Goal: Task Accomplishment & Management: Manage account settings

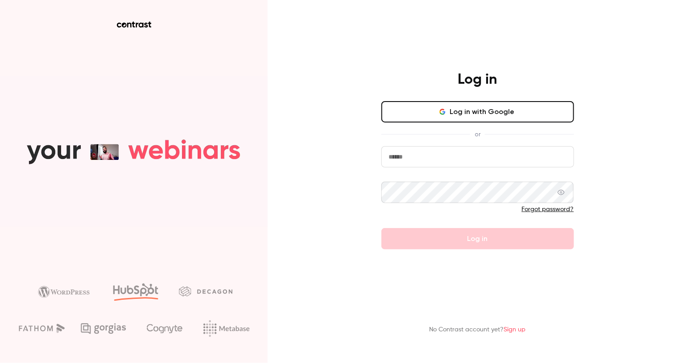
type input "**********"
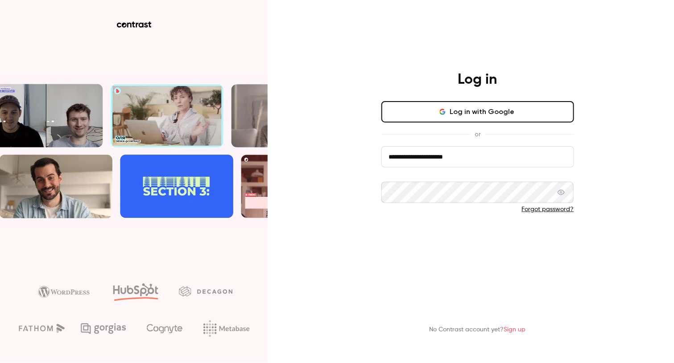
click at [398, 242] on button "Log in" at bounding box center [477, 238] width 193 height 21
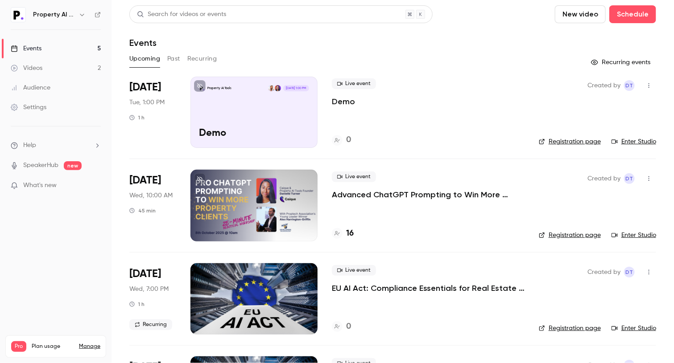
click at [616, 144] on link "Enter Studio" at bounding box center [633, 141] width 45 height 9
click at [47, 352] on div "Pro Plan usage Manage Videos 2 / 90 Monthly registrants 18 / 100" at bounding box center [55, 347] width 101 height 22
click at [97, 343] on link "Manage" at bounding box center [89, 346] width 21 height 7
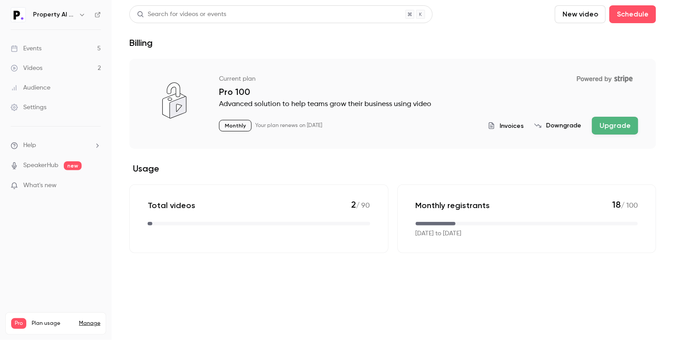
click at [60, 49] on link "Events 5" at bounding box center [55, 49] width 111 height 20
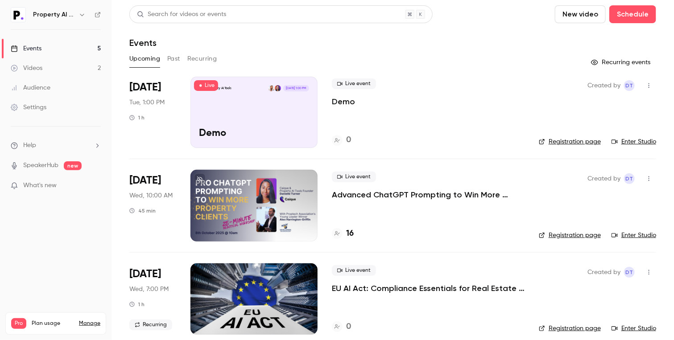
click at [378, 195] on p "Advanced ChatGPT Prompting to Win More Clients" at bounding box center [428, 195] width 193 height 11
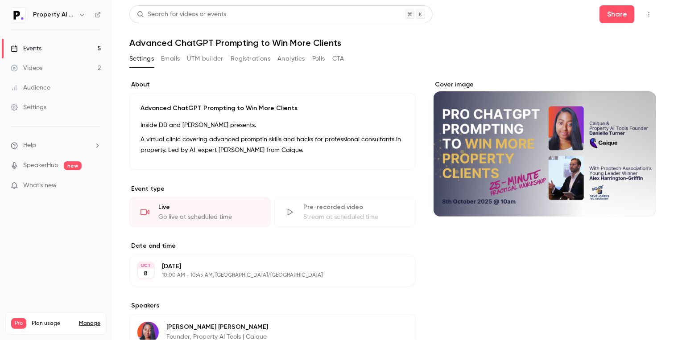
click at [172, 57] on button "Emails" at bounding box center [170, 59] width 19 height 14
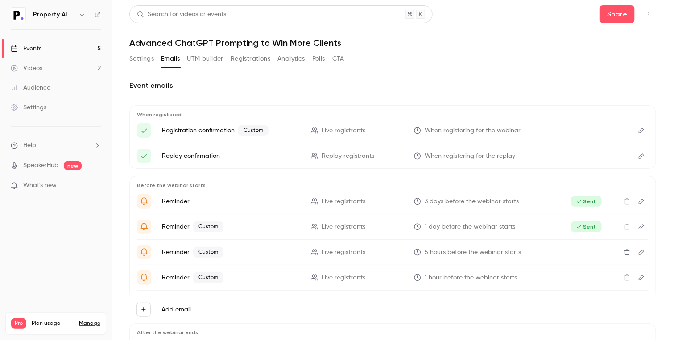
scroll to position [72, 0]
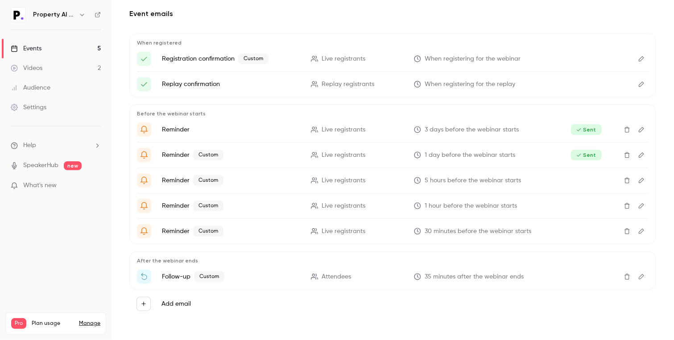
click at [623, 180] on icon "Delete" at bounding box center [626, 180] width 7 height 6
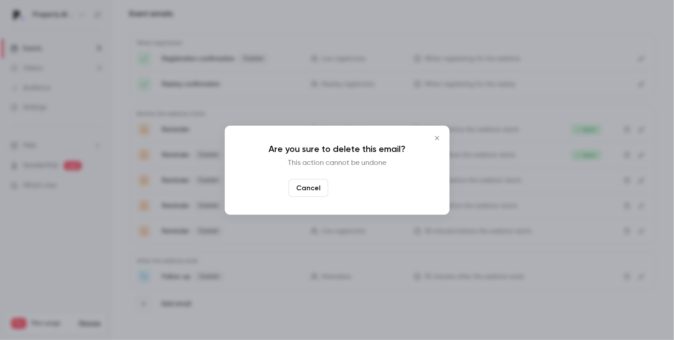
click at [370, 187] on button "Yes, delete" at bounding box center [359, 188] width 54 height 18
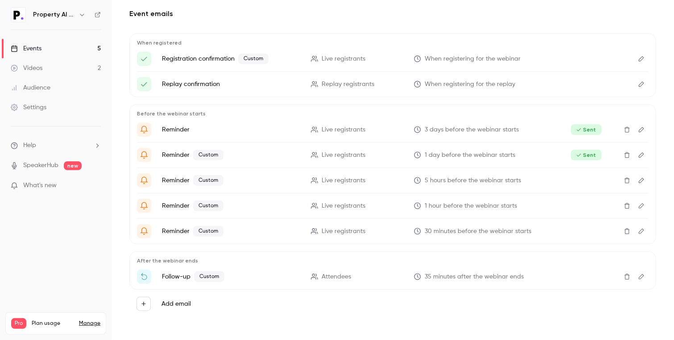
scroll to position [46, 0]
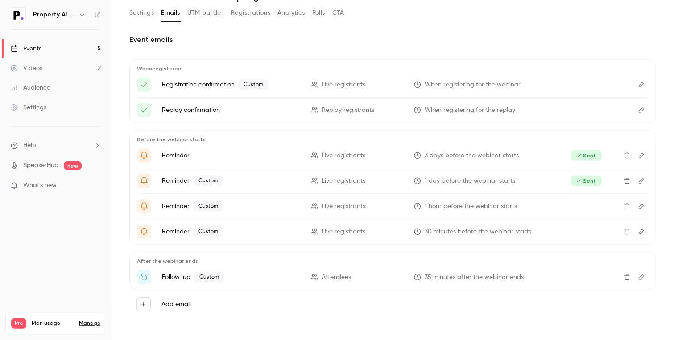
click at [459, 233] on span "30 minutes before the webinar starts" at bounding box center [478, 231] width 107 height 9
click at [638, 206] on icon "Edit" at bounding box center [641, 206] width 7 height 6
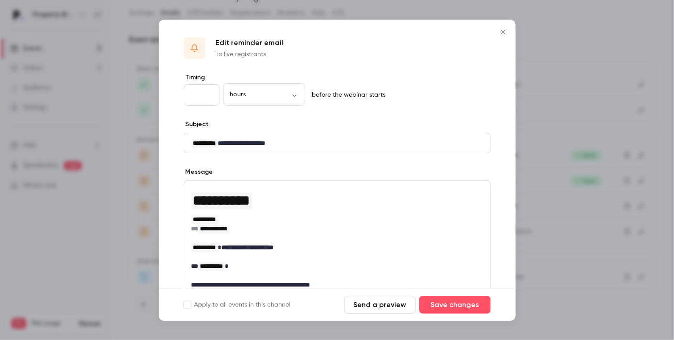
type input "*"
click at [208, 92] on input "*" at bounding box center [202, 94] width 36 height 21
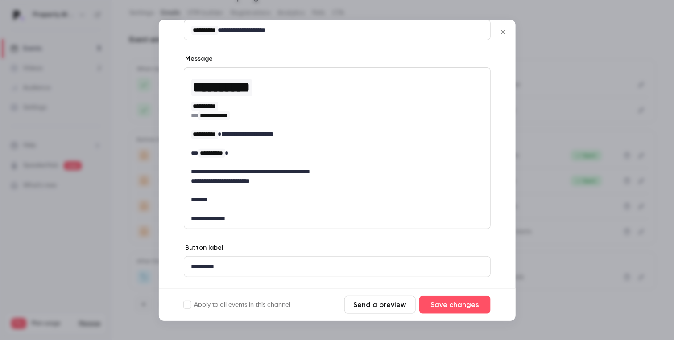
scroll to position [126, 0]
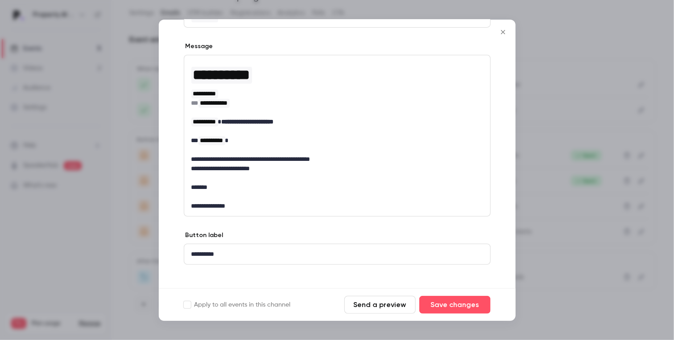
click at [501, 27] on button "Close" at bounding box center [503, 32] width 18 height 18
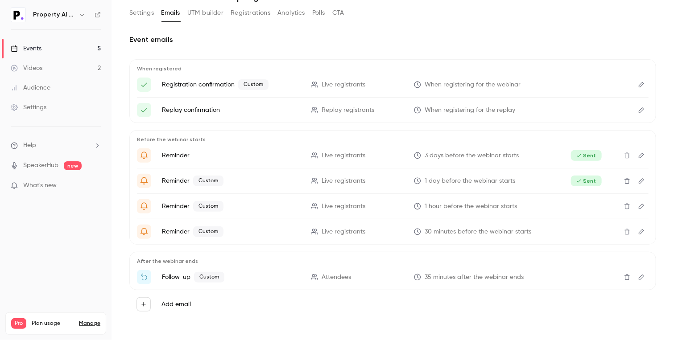
click at [638, 229] on icon "Edit" at bounding box center [641, 232] width 7 height 6
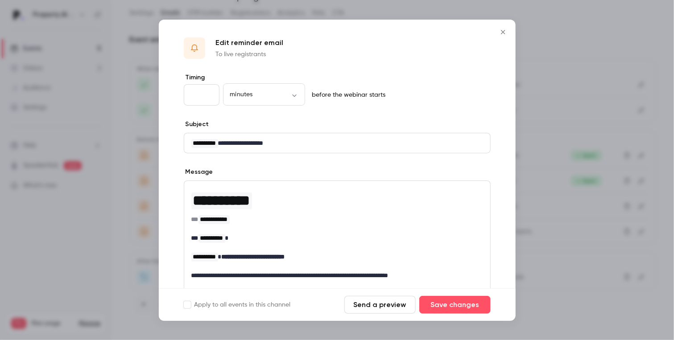
scroll to position [114, 0]
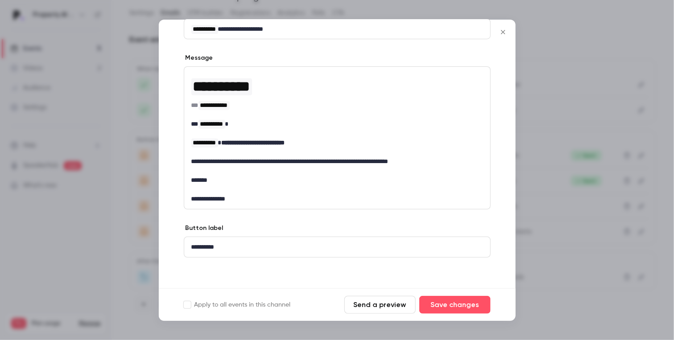
click at [505, 27] on button "Close" at bounding box center [503, 32] width 18 height 18
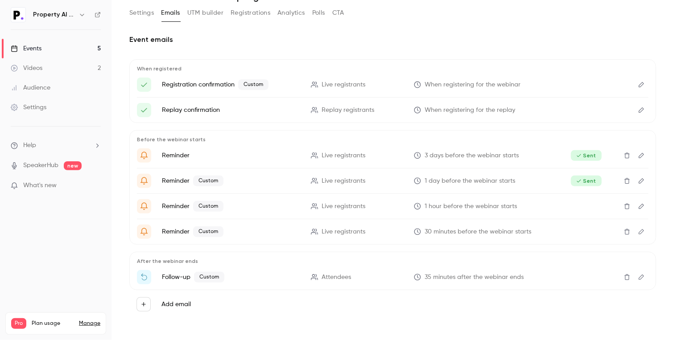
click at [638, 274] on icon "Edit" at bounding box center [641, 277] width 7 height 6
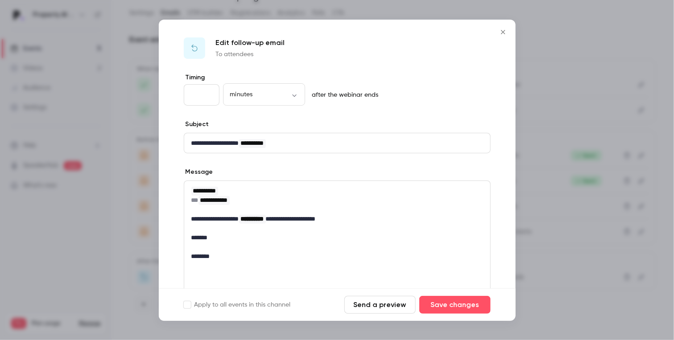
scroll to position [105, 0]
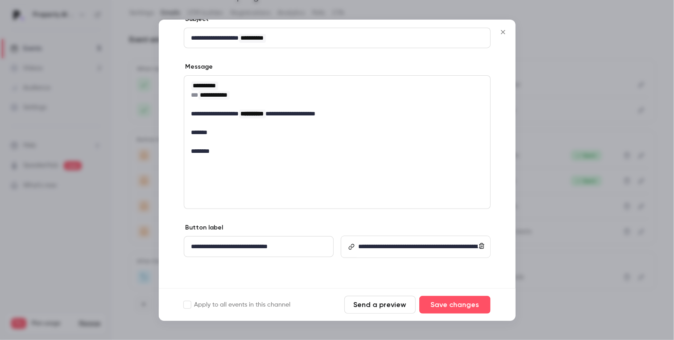
click at [191, 155] on div "**********" at bounding box center [337, 119] width 306 height 86
click at [368, 114] on p "**********" at bounding box center [333, 113] width 285 height 9
click at [450, 305] on button "Save changes" at bounding box center [454, 305] width 71 height 18
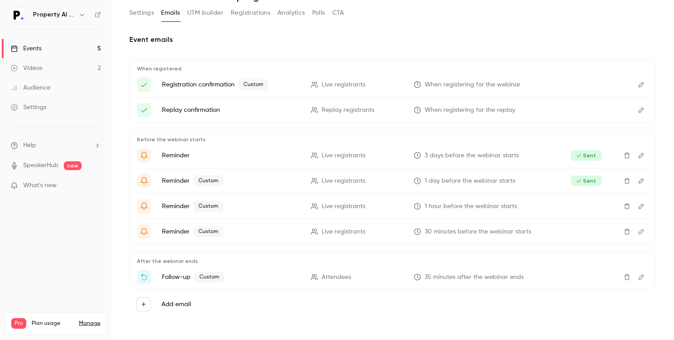
click at [424, 23] on div "Settings Emails UTM builder Registrations Analytics Polls CTA" at bounding box center [392, 15] width 527 height 18
click at [638, 275] on icon "Edit" at bounding box center [641, 277] width 7 height 6
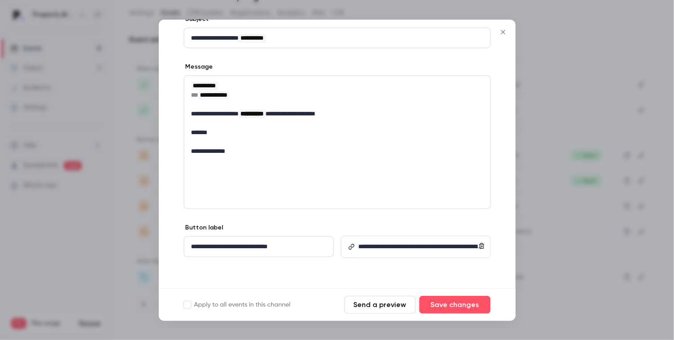
scroll to position [105, 0]
click at [503, 35] on icon "Close" at bounding box center [503, 32] width 11 height 7
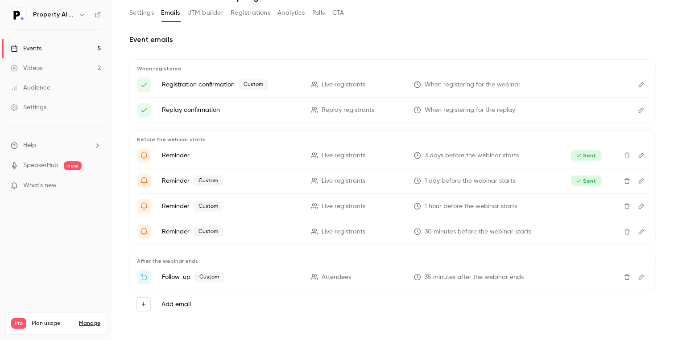
click at [503, 35] on h2 "Event emails" at bounding box center [392, 39] width 527 height 11
click at [27, 108] on div "Settings" at bounding box center [29, 107] width 36 height 9
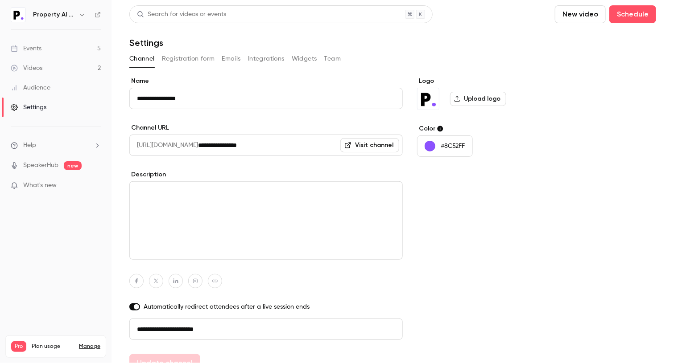
click at [61, 47] on link "Events 5" at bounding box center [55, 49] width 111 height 20
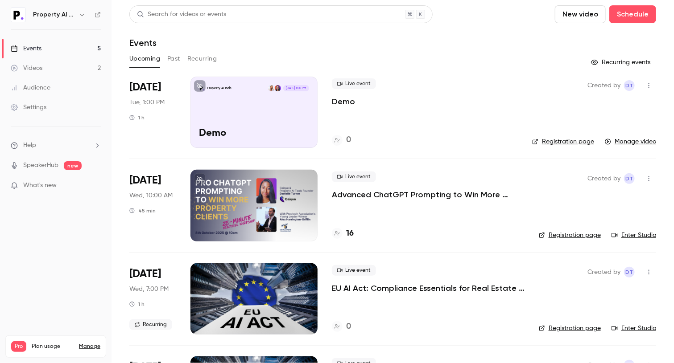
click at [420, 37] on div "Events" at bounding box center [392, 42] width 527 height 11
